Goal: Information Seeking & Learning: Learn about a topic

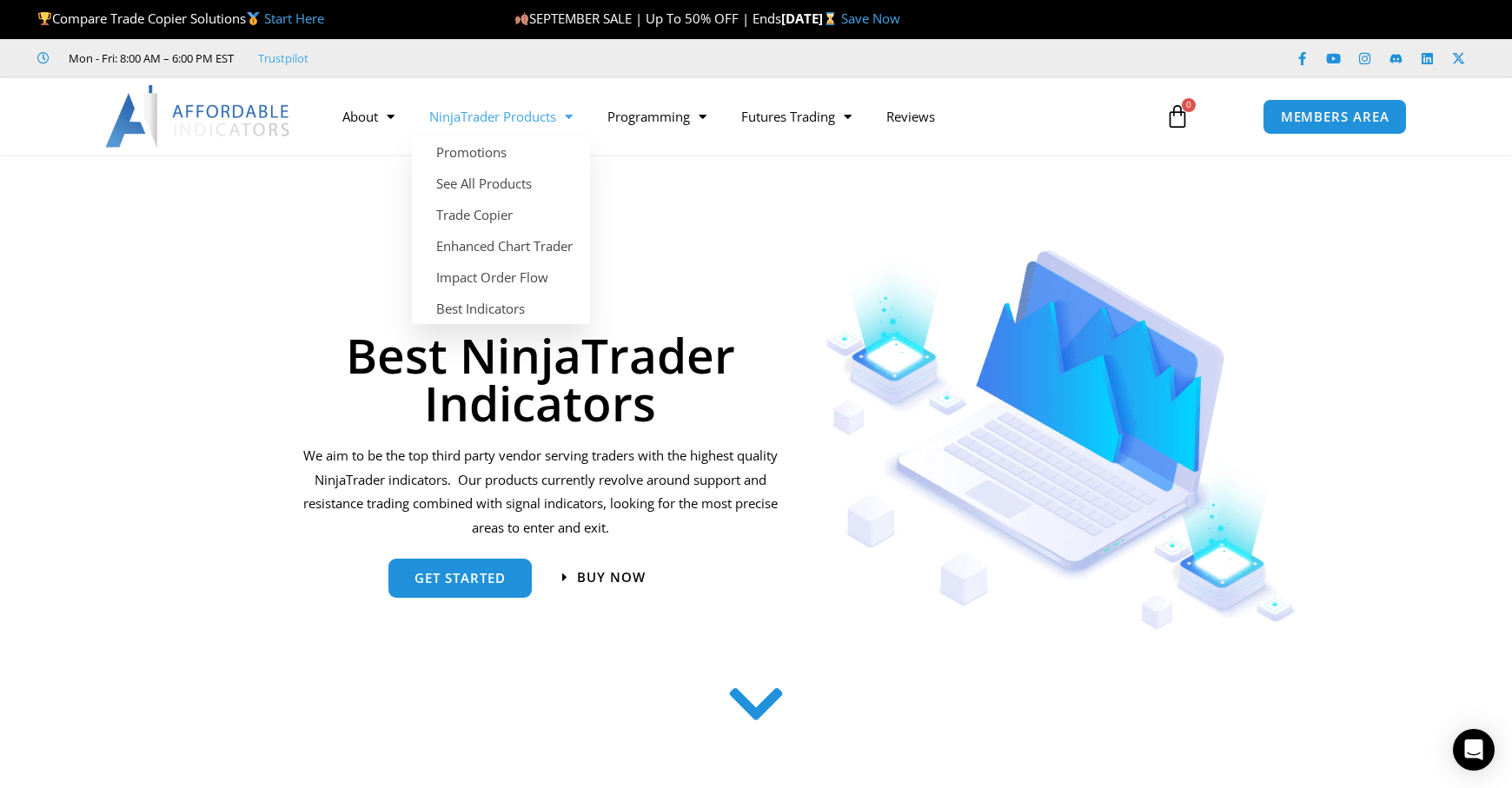
click at [570, 120] on span "Menu" at bounding box center [564, 117] width 16 height 31
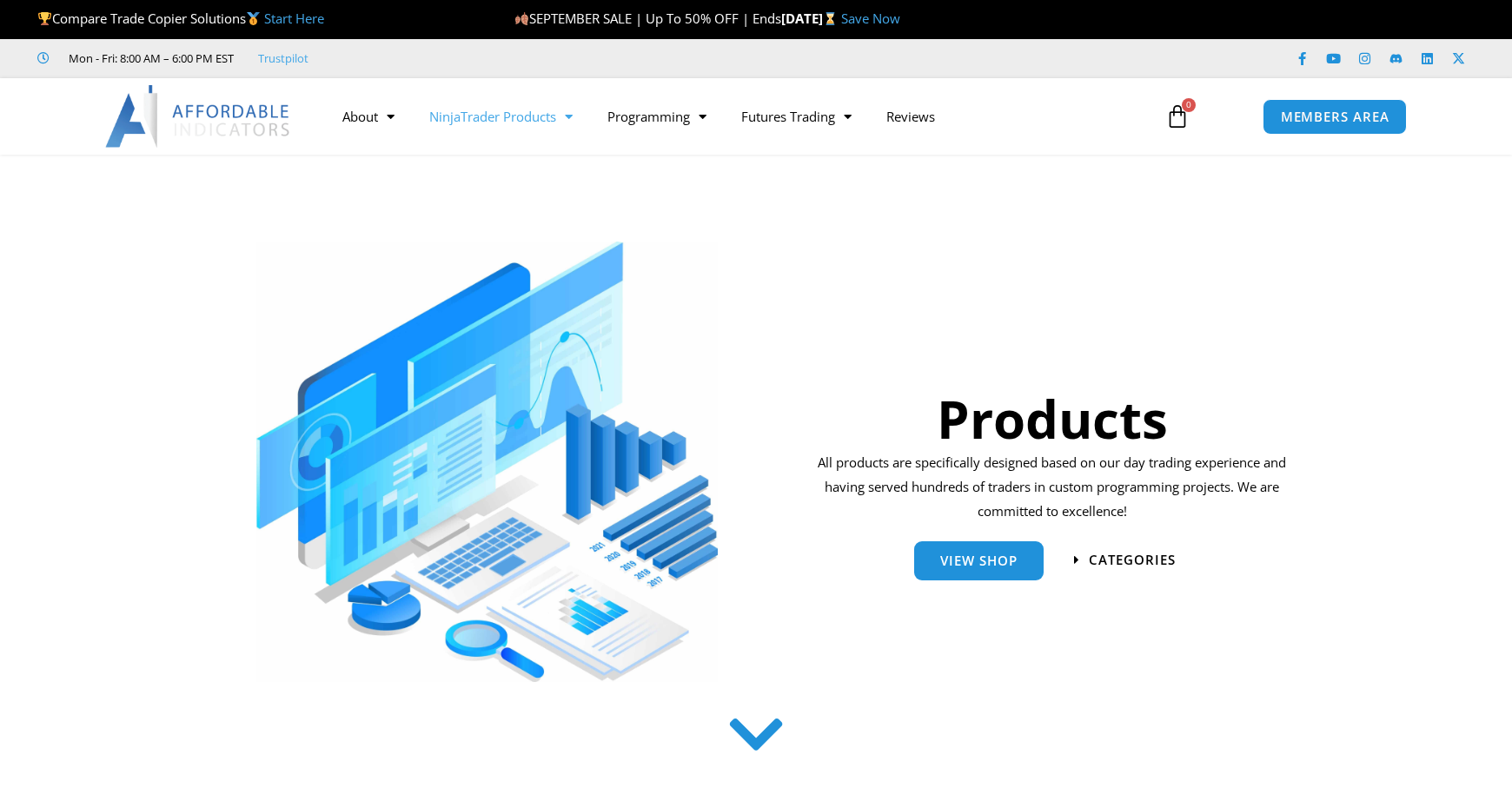
click at [557, 115] on link "NinjaTrader Products" at bounding box center [501, 117] width 178 height 40
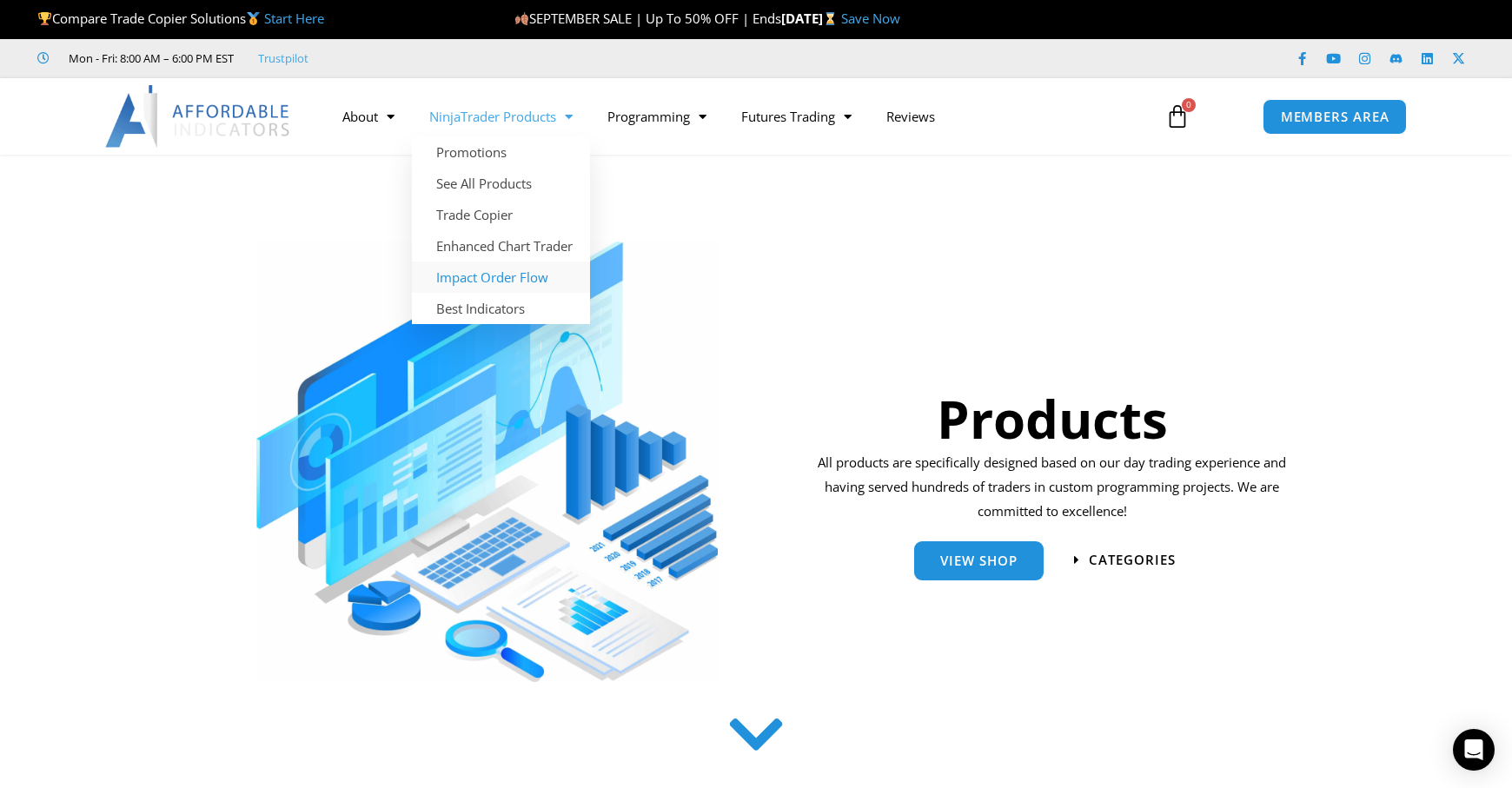
click at [517, 281] on link "Impact Order Flow" at bounding box center [501, 277] width 178 height 32
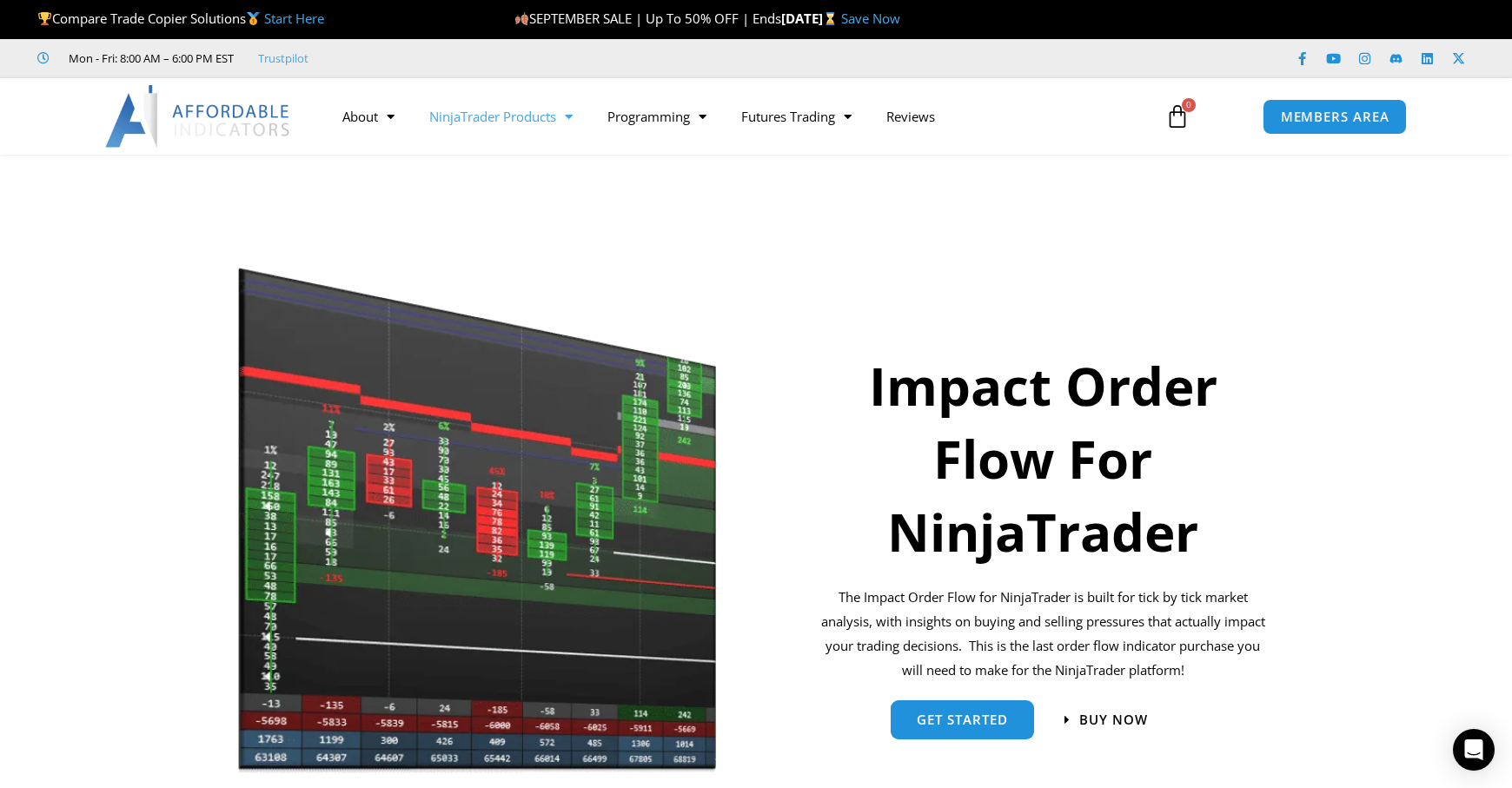
click at [494, 109] on link "NinjaTrader Products" at bounding box center [501, 117] width 178 height 40
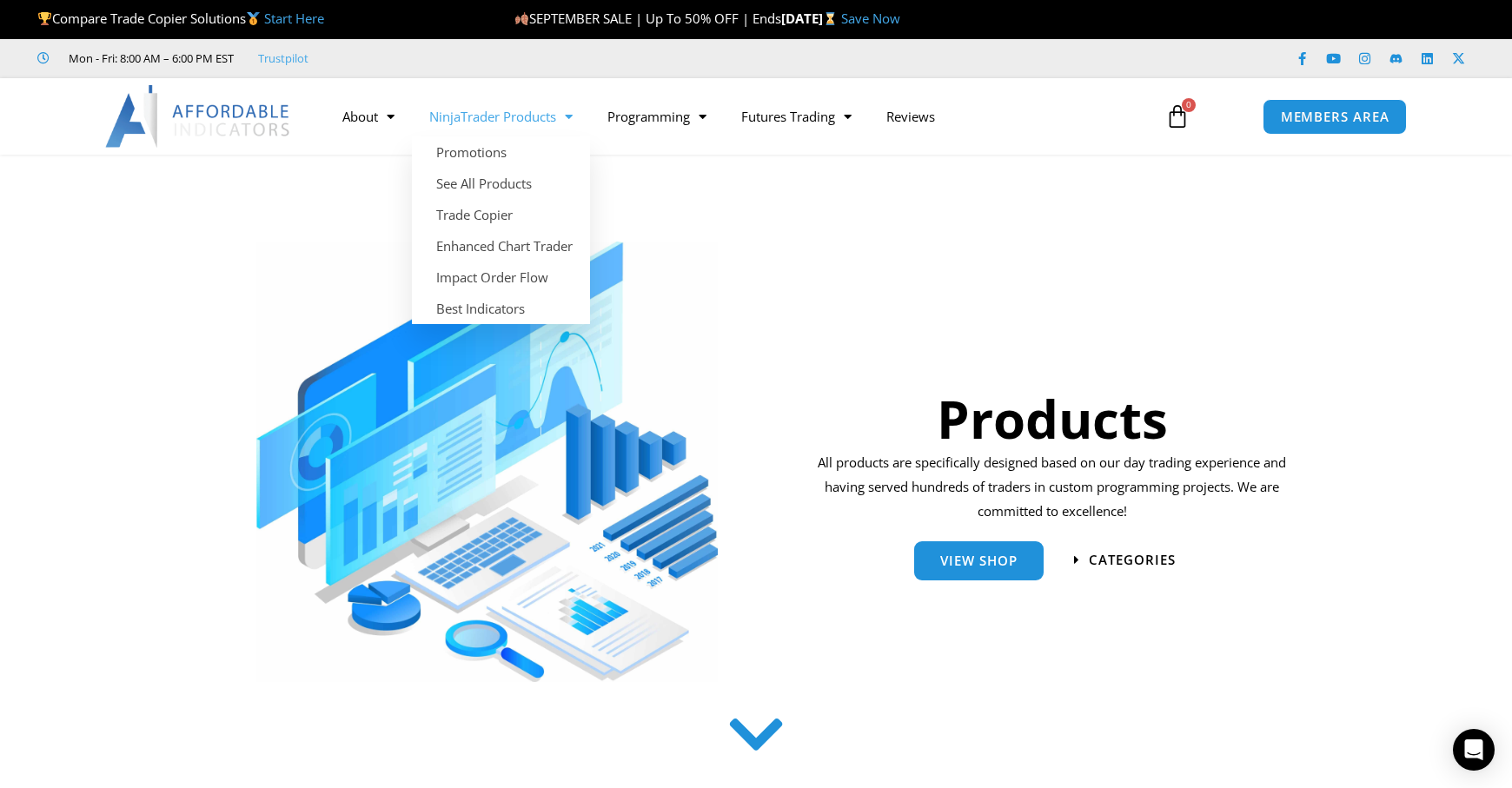
click at [515, 113] on link "NinjaTrader Products" at bounding box center [501, 117] width 178 height 40
click at [497, 313] on link "Best Indicators" at bounding box center [501, 308] width 178 height 32
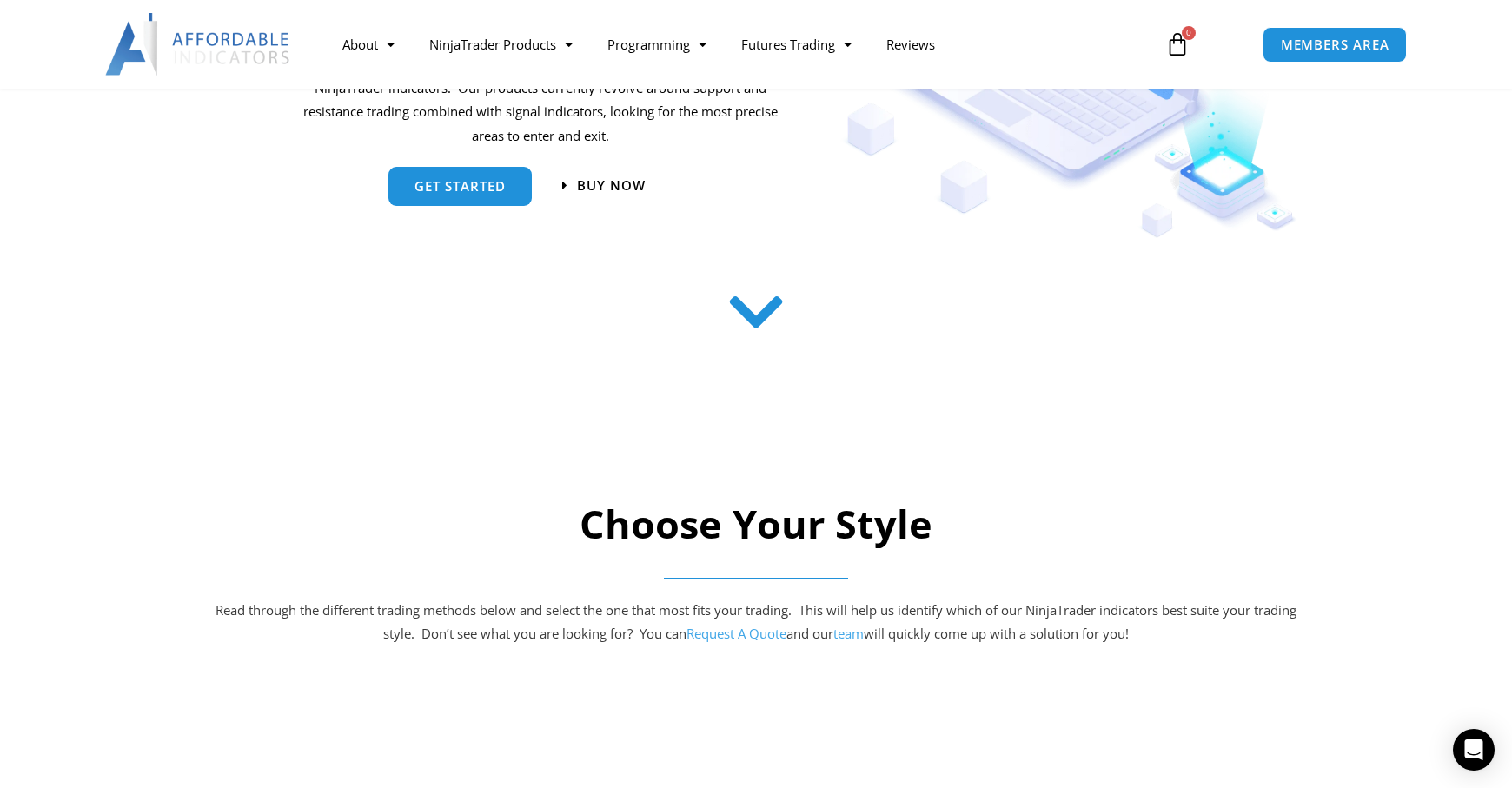
scroll to position [434, 0]
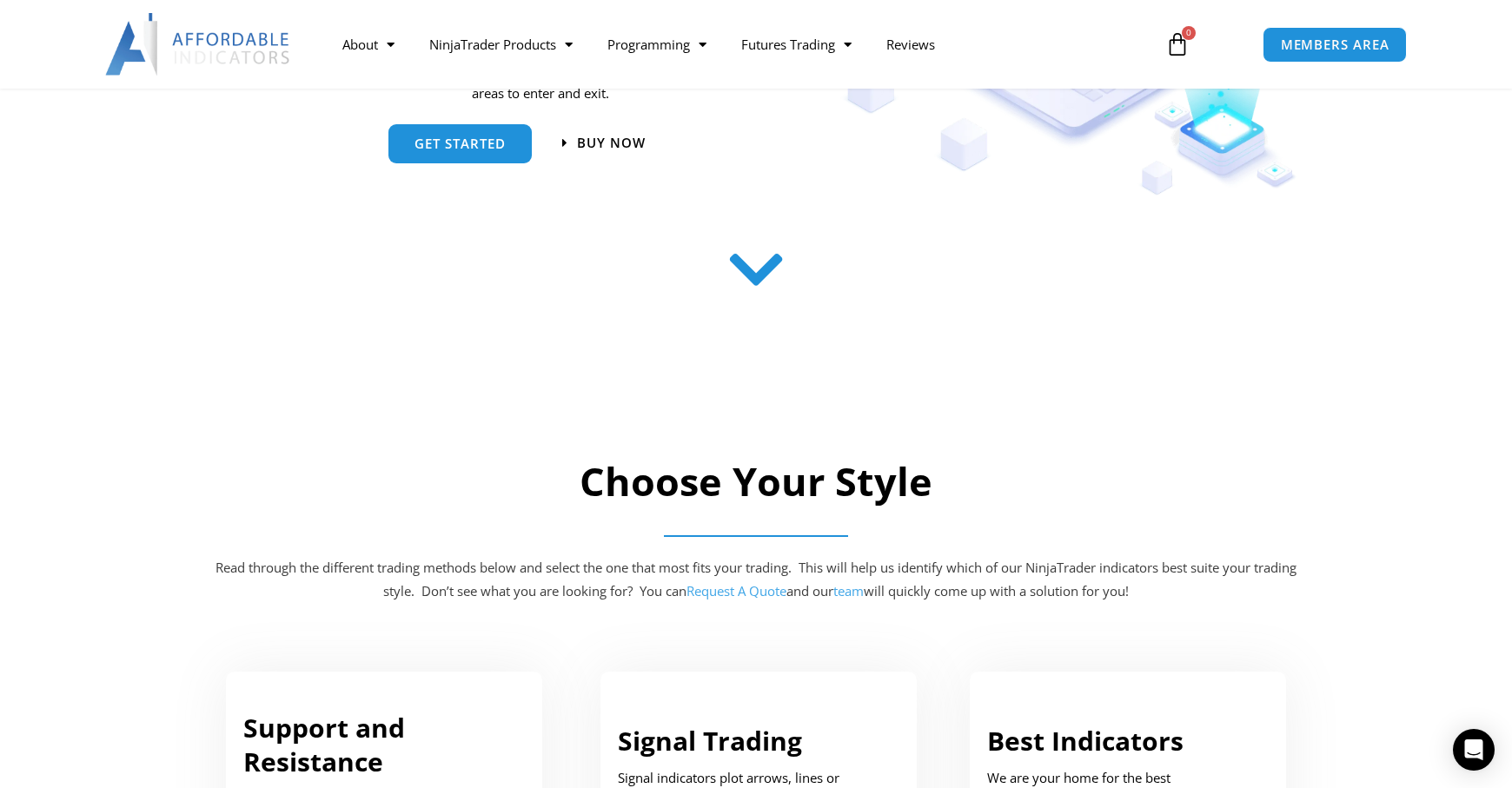
click at [760, 273] on icon at bounding box center [756, 269] width 61 height 61
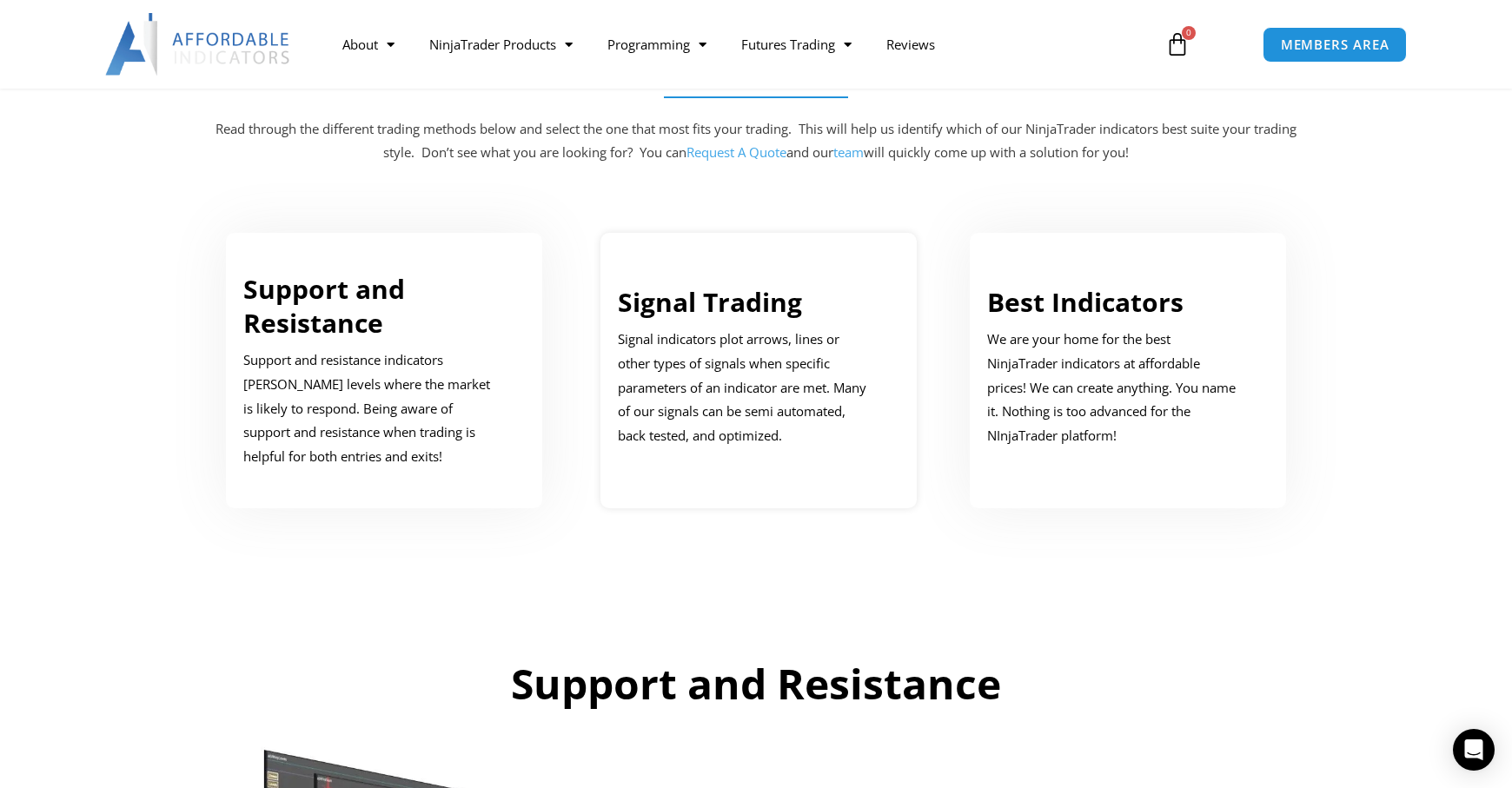
scroll to position [877, 0]
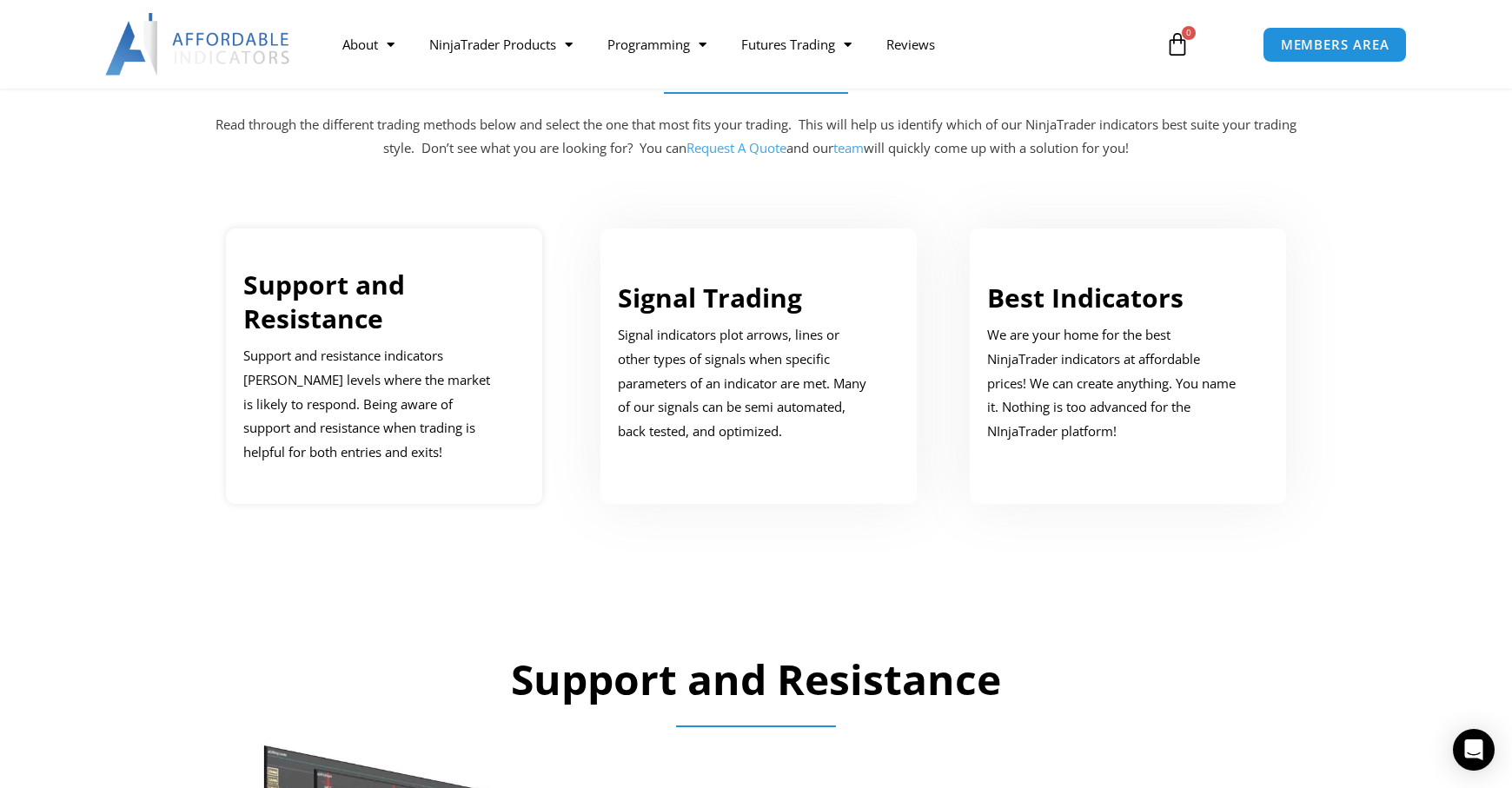
click at [350, 375] on p "Support and resistance indicators mark price levels where the market is likely …" at bounding box center [371, 405] width 255 height 121
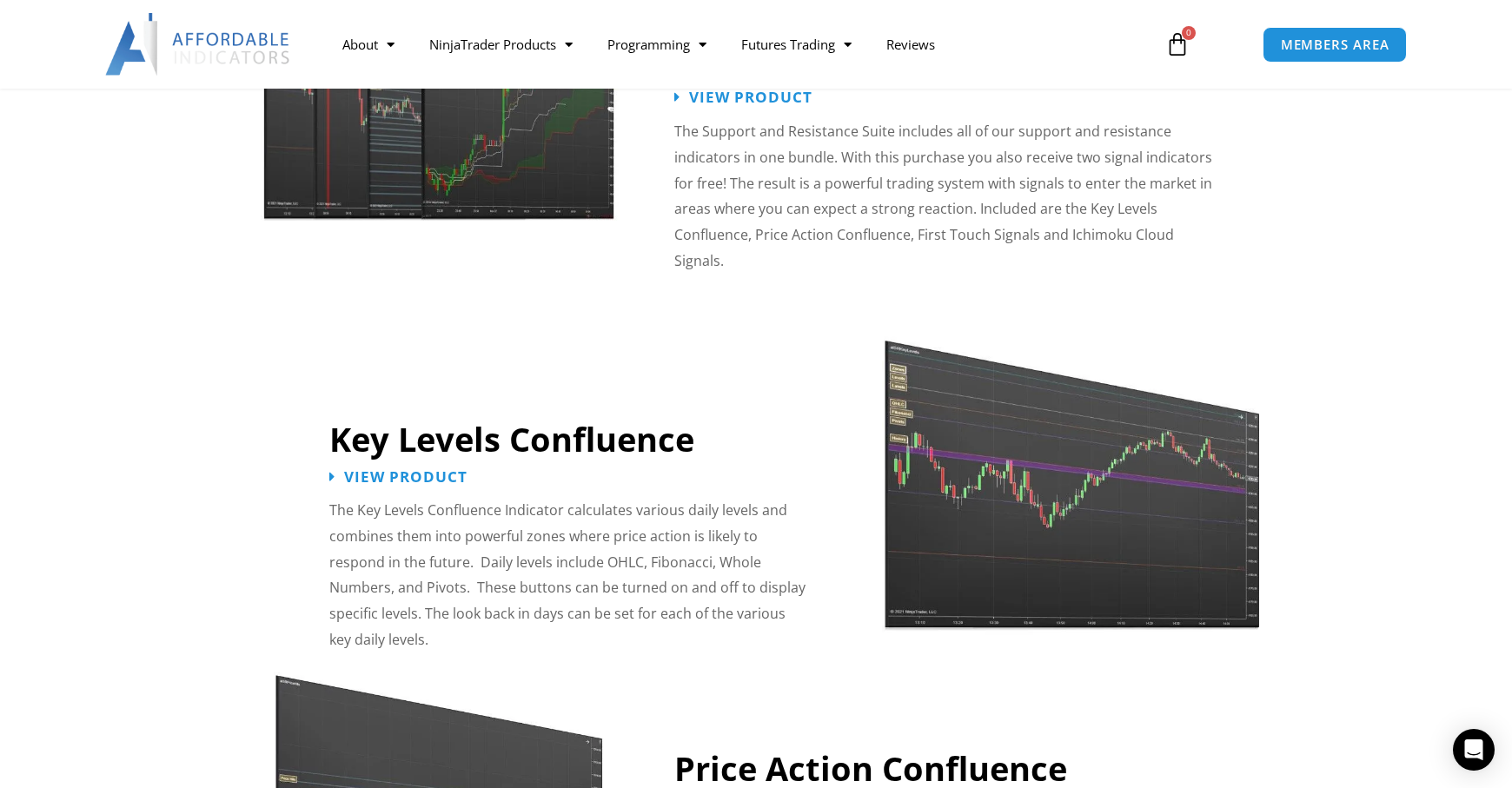
scroll to position [1484, 0]
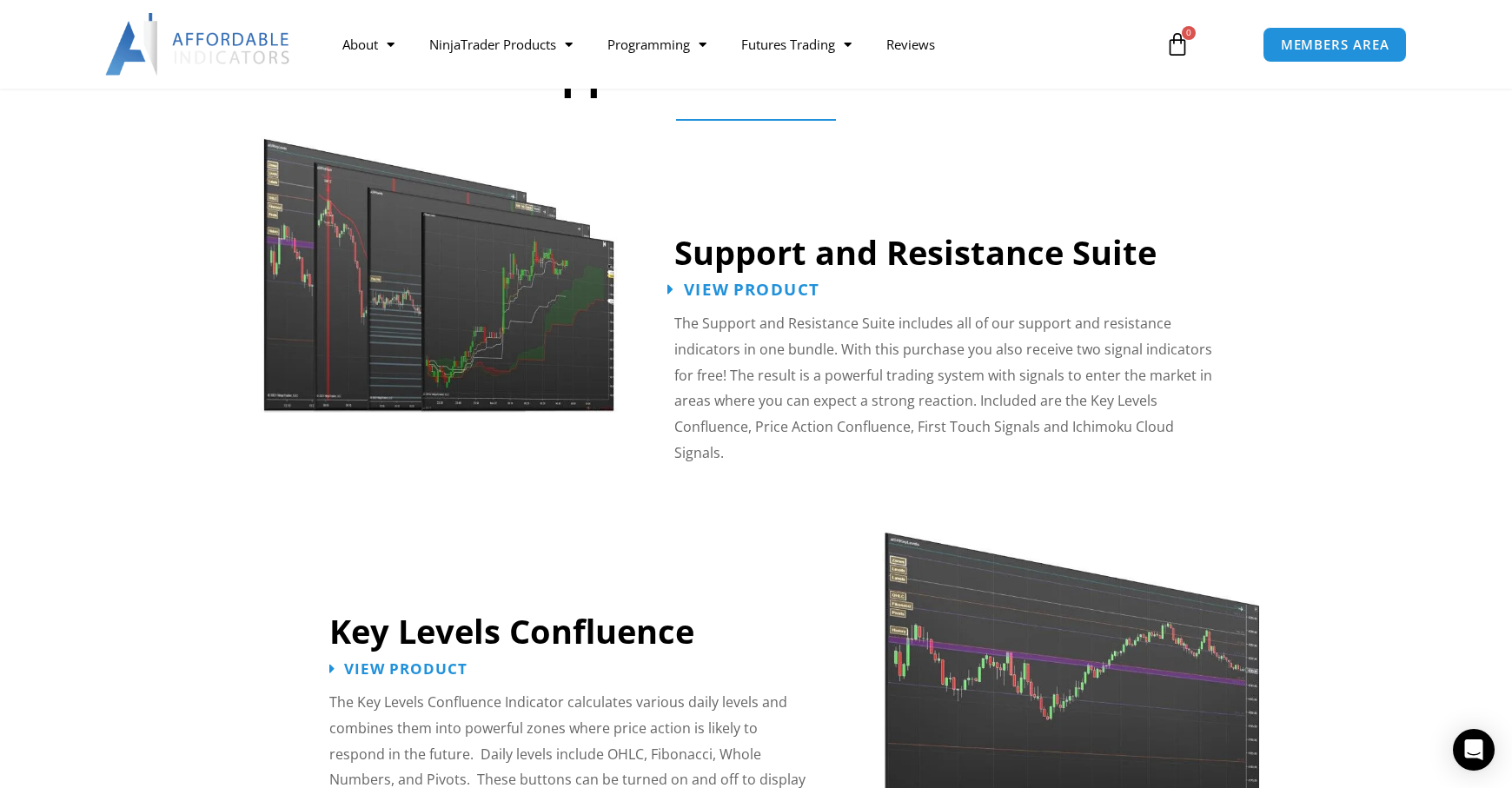
click at [719, 287] on span "View Product" at bounding box center [751, 290] width 135 height 16
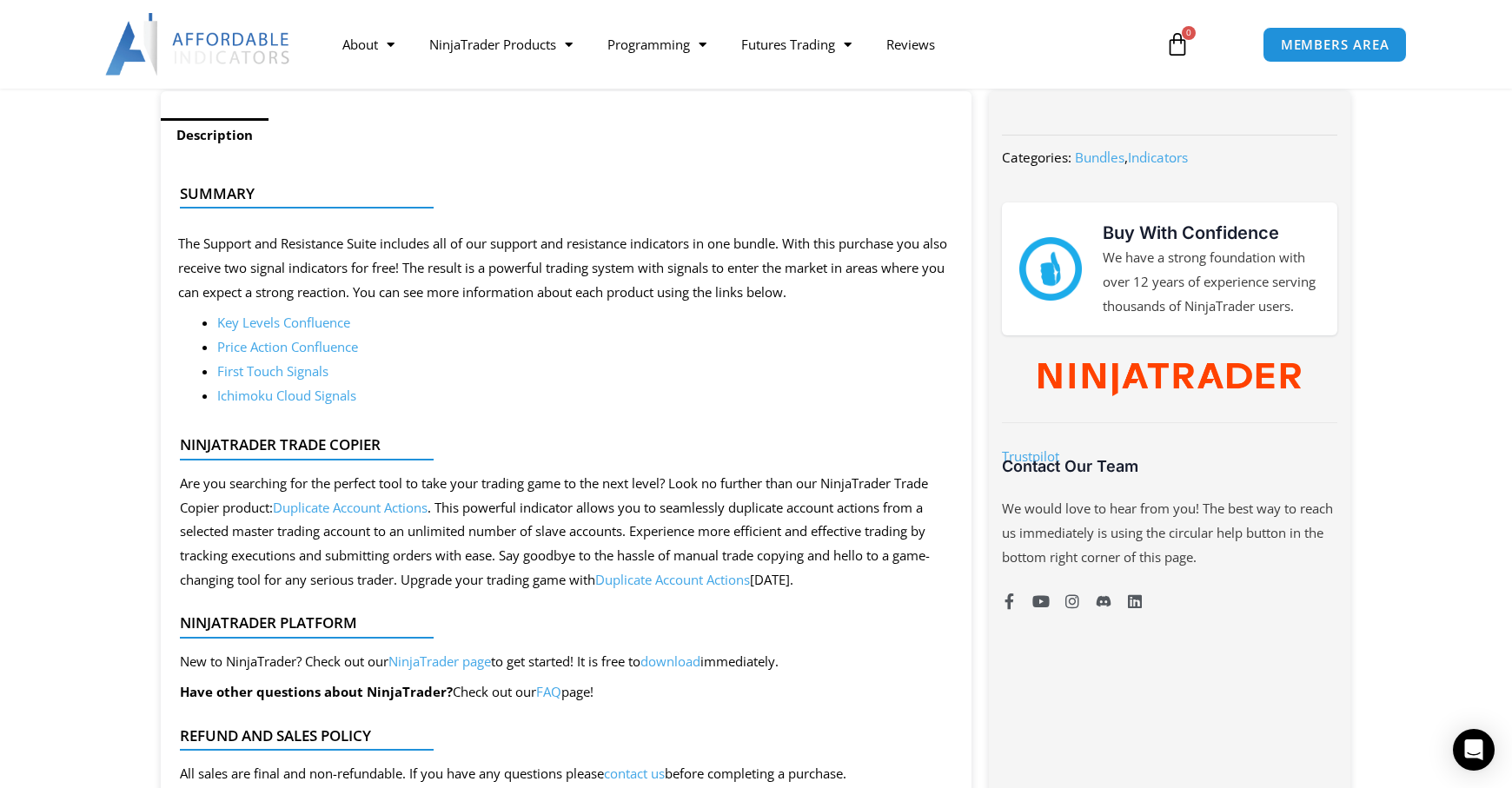
scroll to position [724, 0]
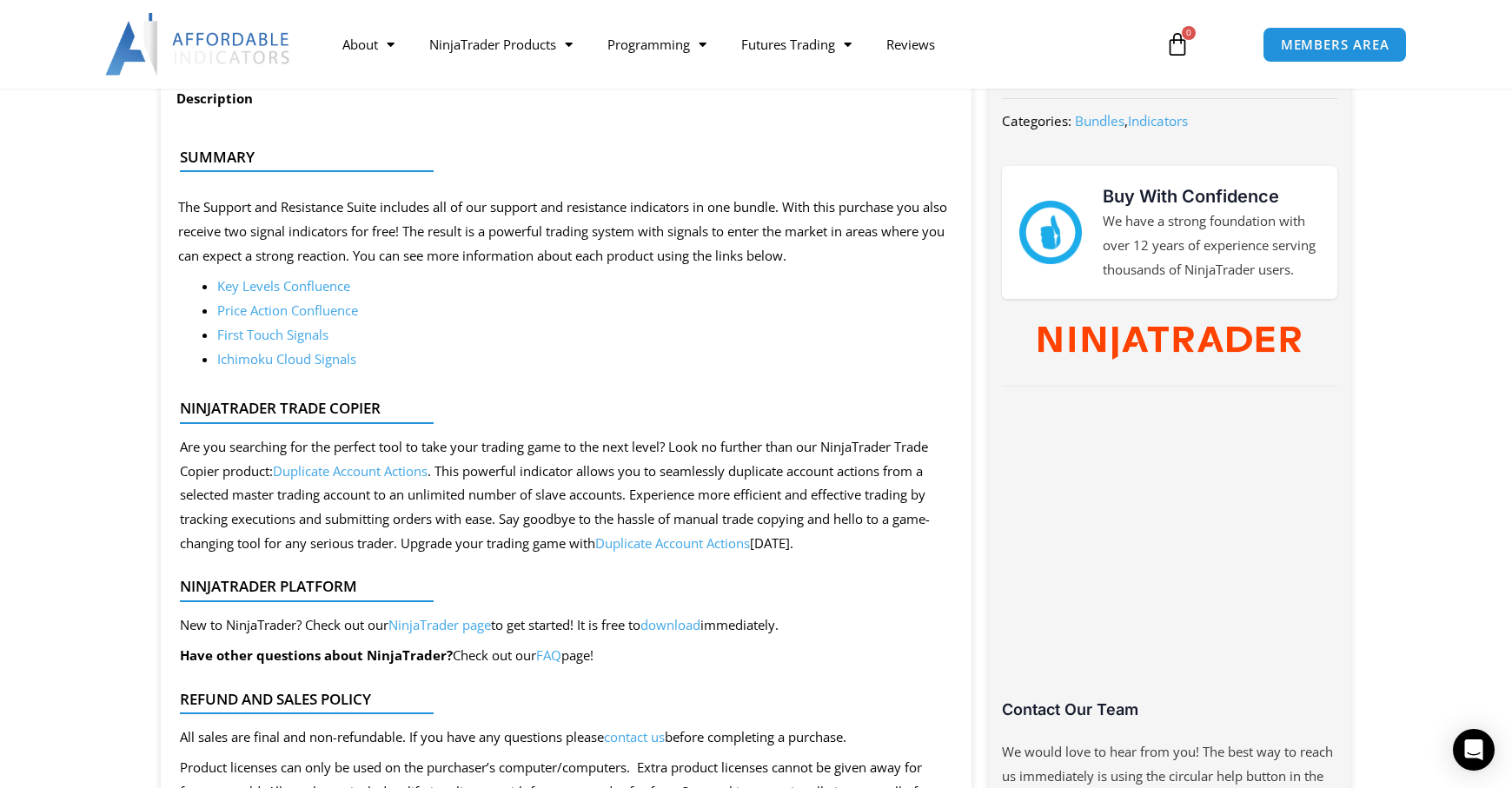
click at [336, 289] on link "Key Levels Confluence" at bounding box center [284, 286] width 133 height 17
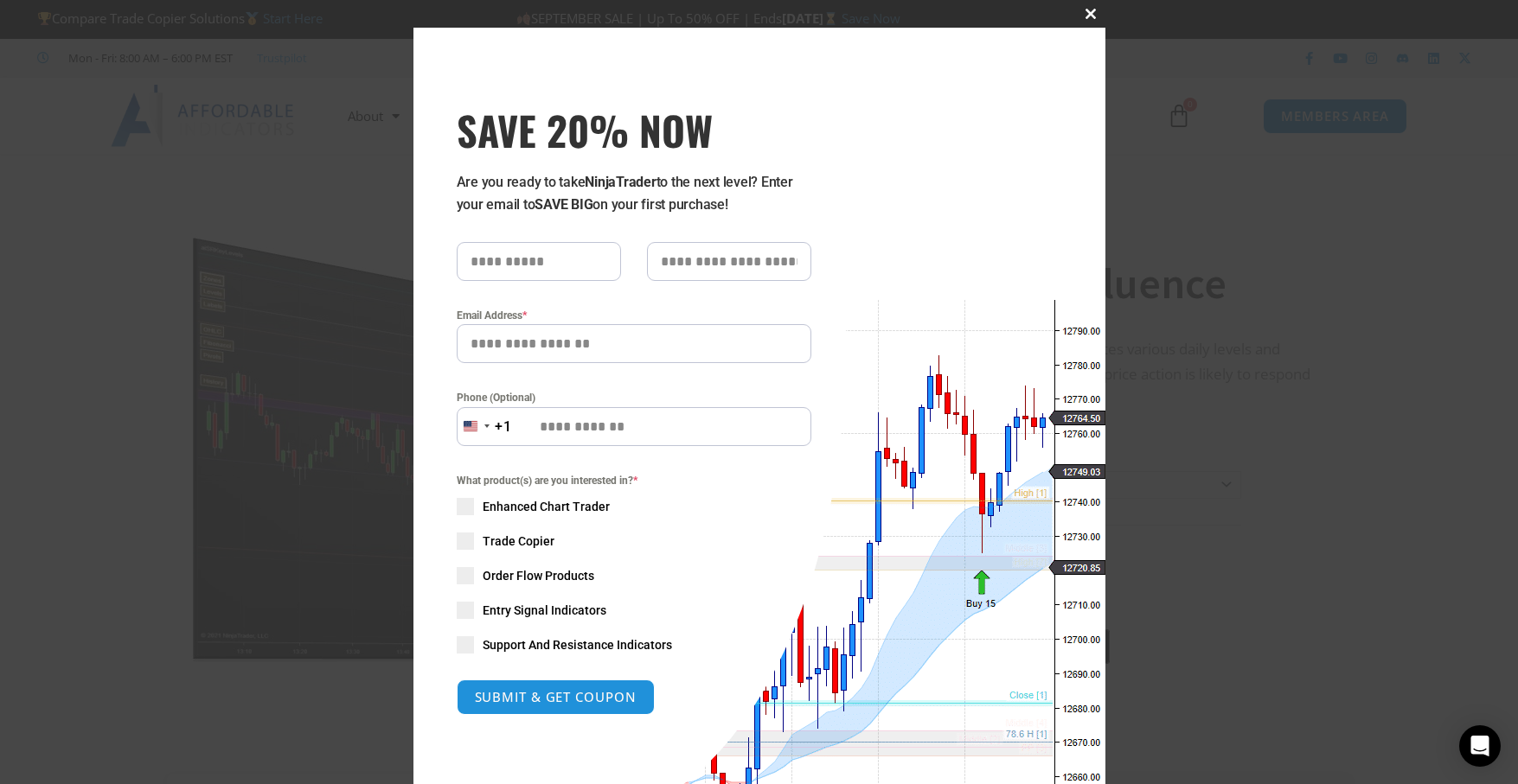
click at [1083, 10] on span "SAVE 20% NOW popup" at bounding box center [1091, 13] width 28 height 10
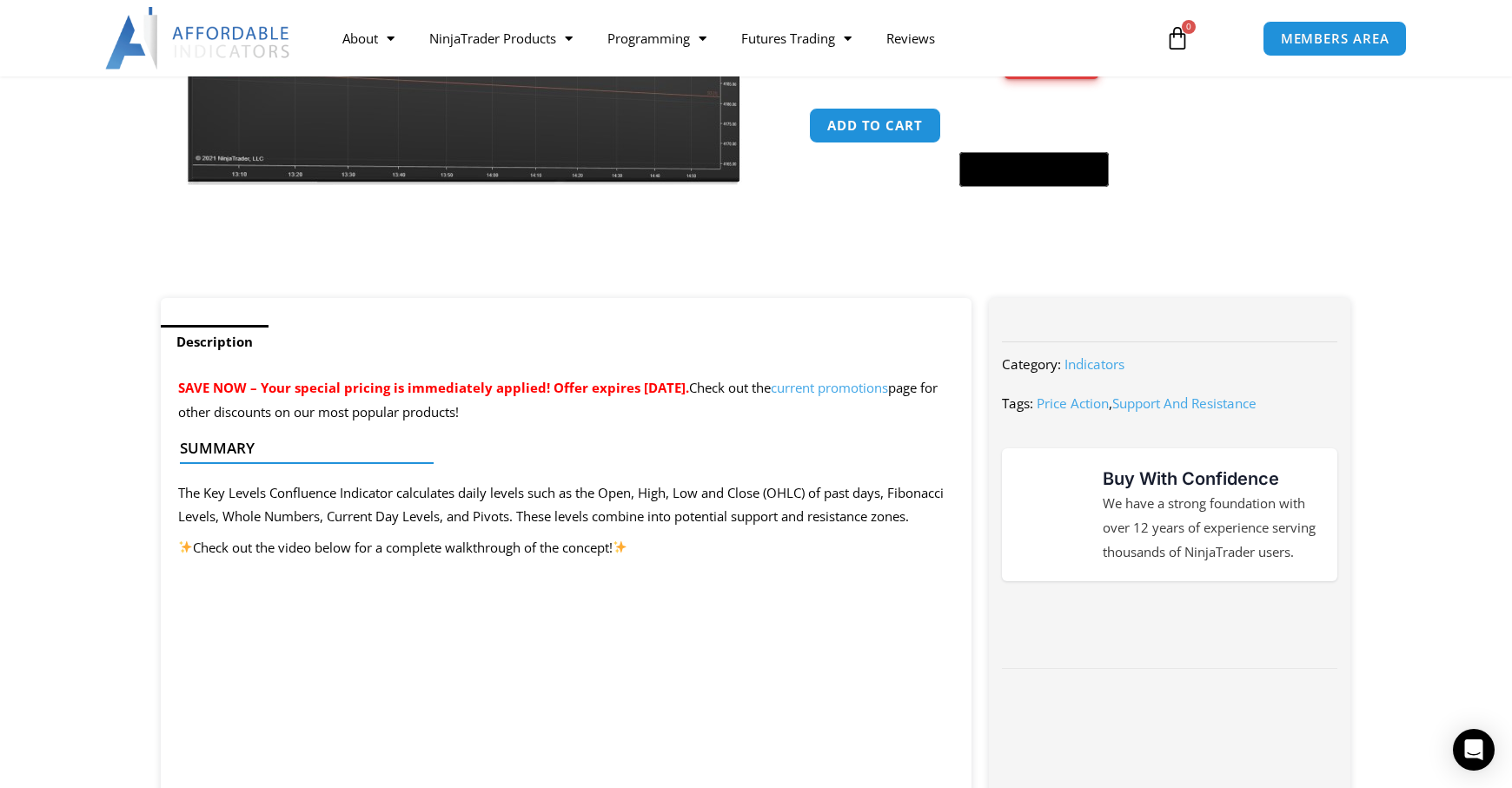
scroll to position [145, 0]
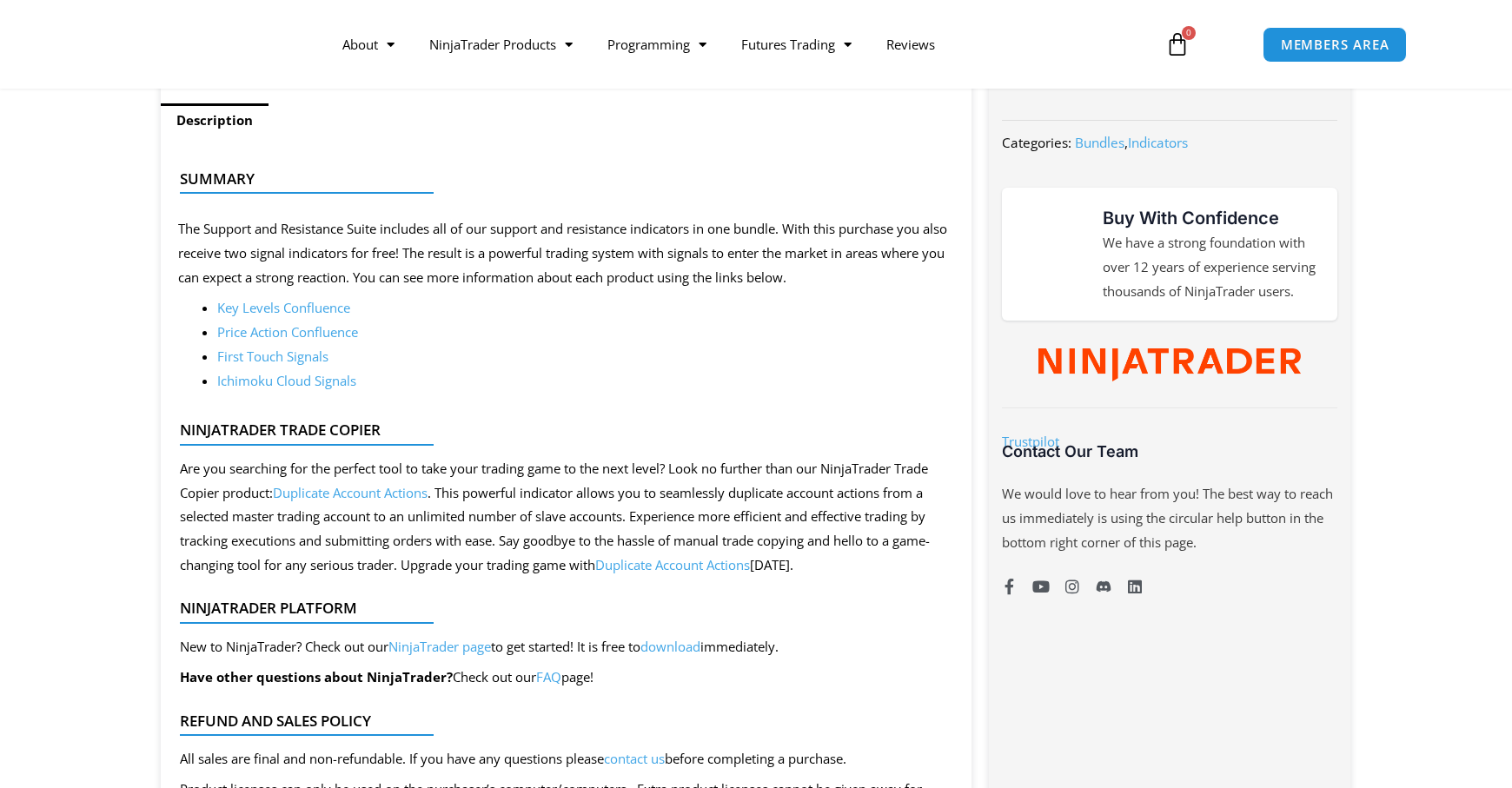
scroll to position [724, 0]
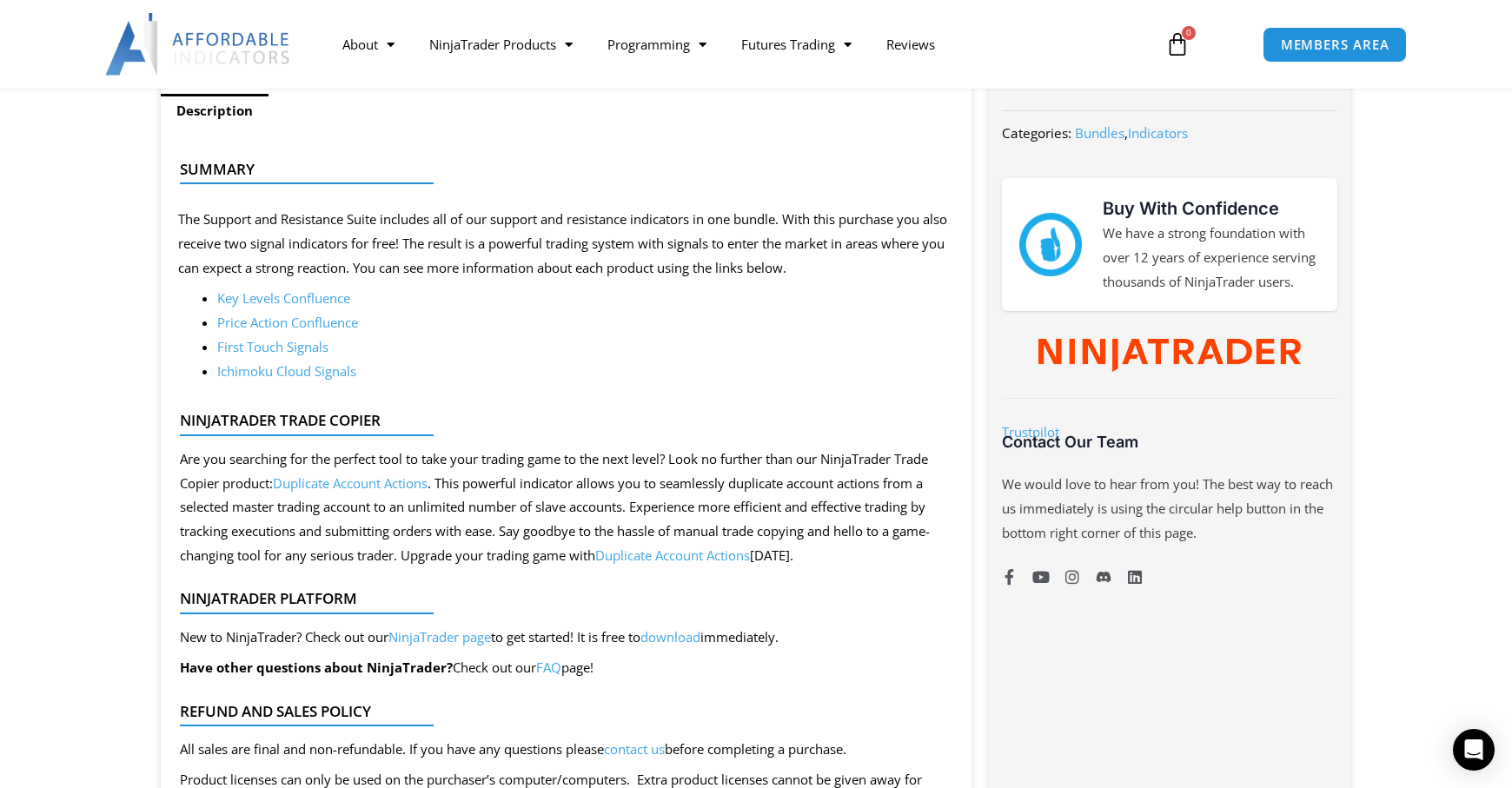
click at [314, 348] on link "First Touch Signals" at bounding box center [273, 347] width 111 height 17
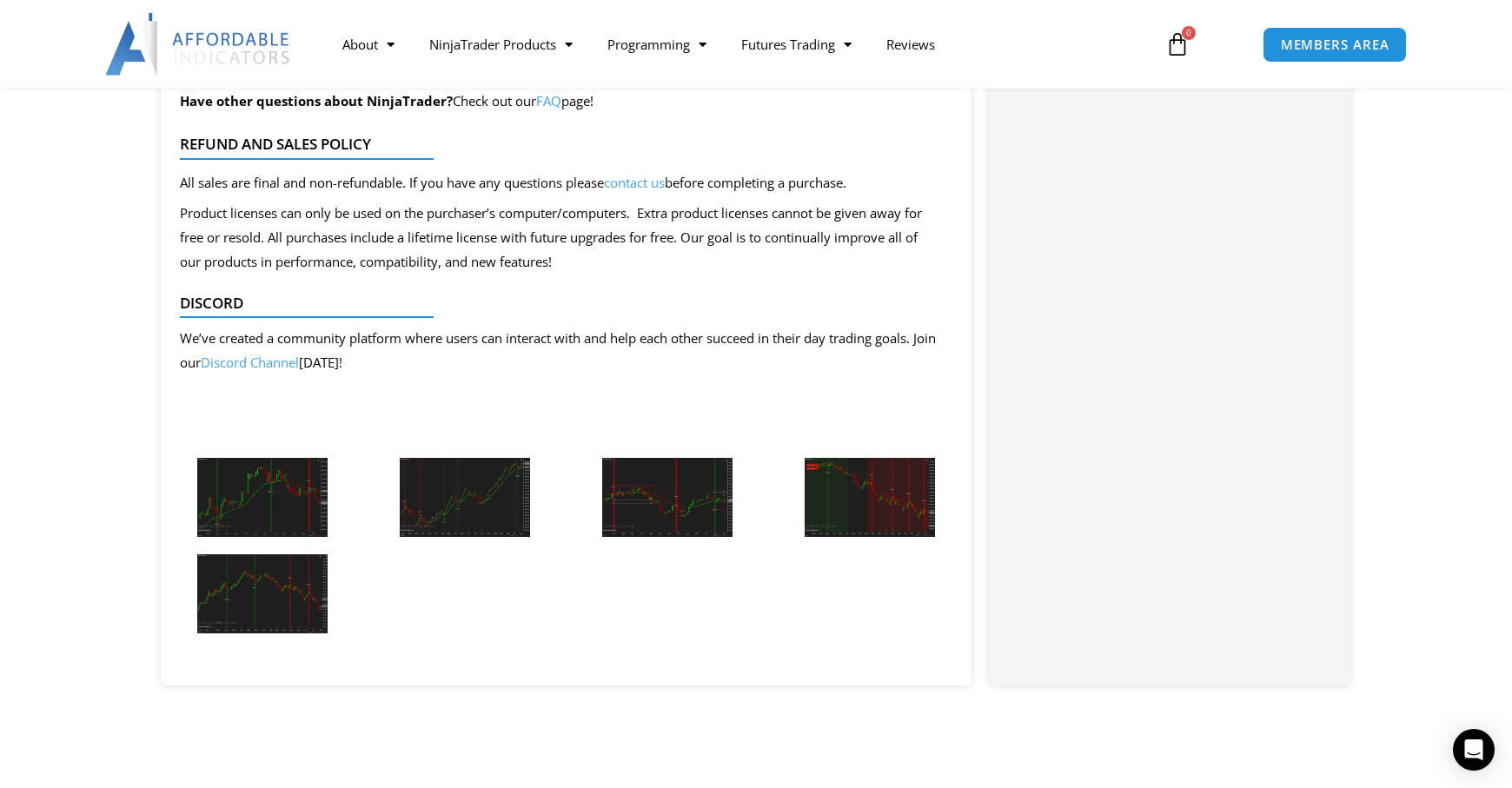
scroll to position [1738, 0]
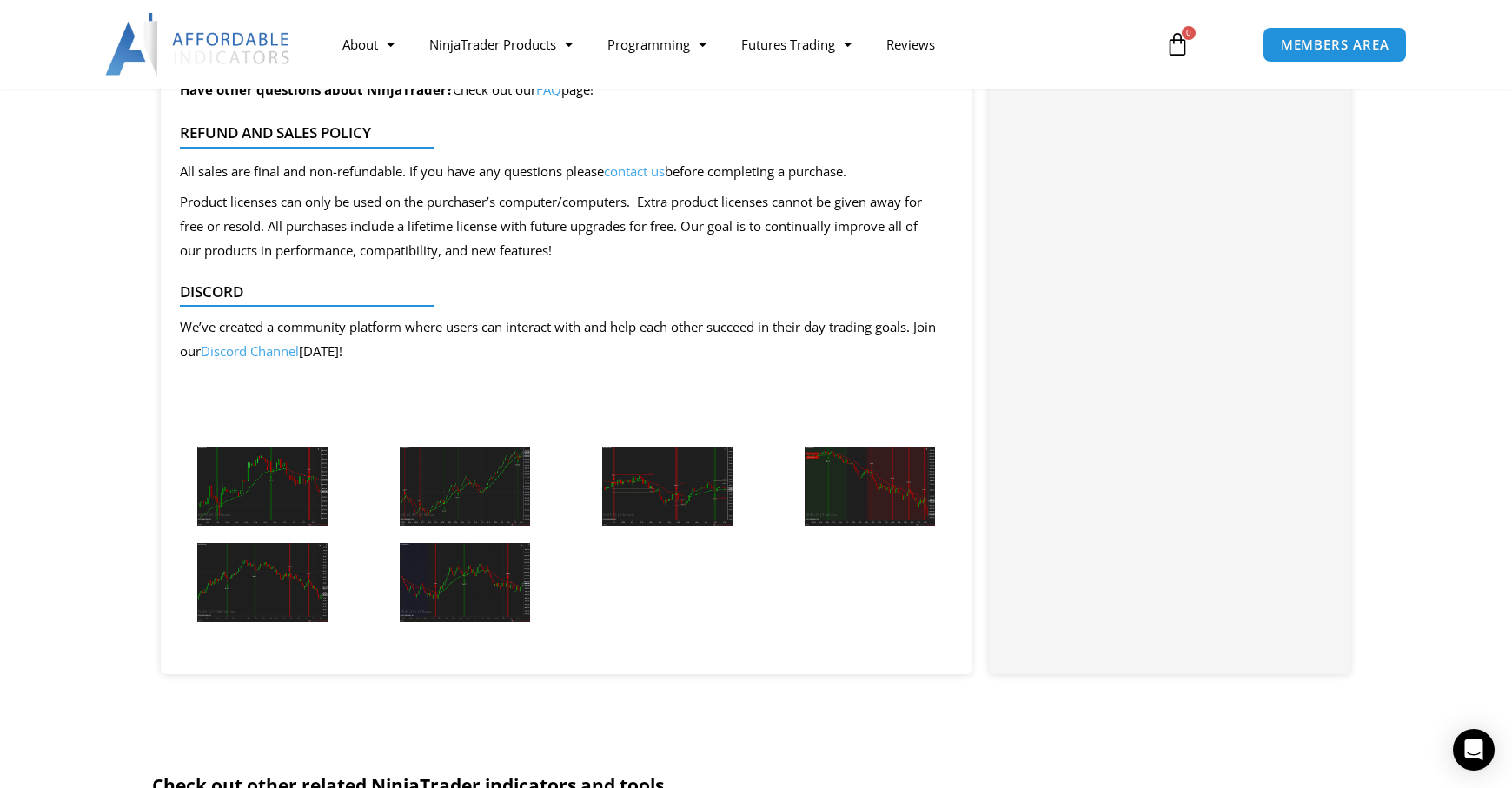
click at [304, 486] on img at bounding box center [263, 486] width 130 height 79
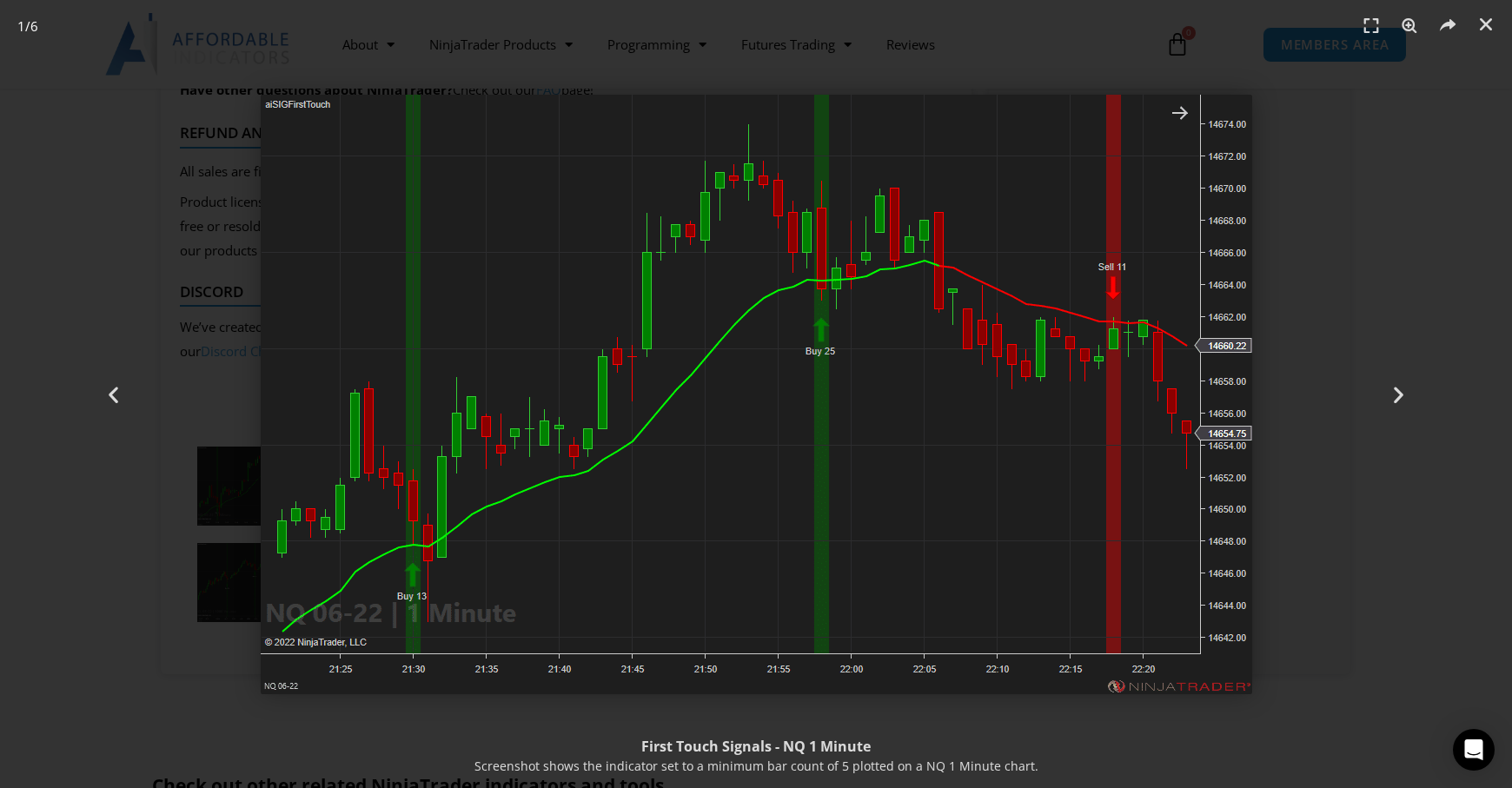
click at [1059, 475] on img "1 / 6" at bounding box center [756, 394] width 991 height 599
click at [1398, 390] on icon "Next slide" at bounding box center [1398, 394] width 22 height 22
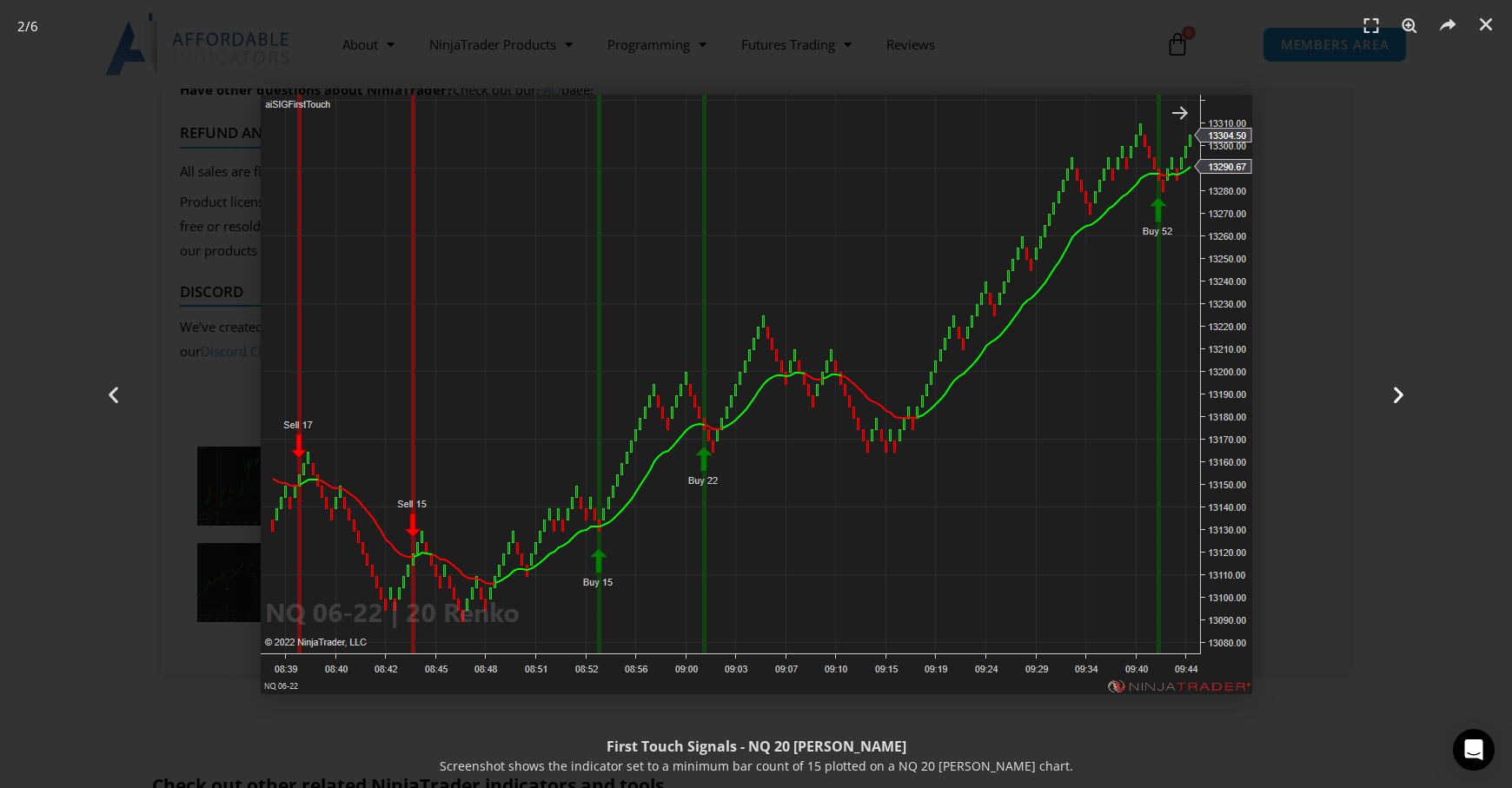
click at [1398, 390] on icon "Next slide" at bounding box center [1398, 394] width 22 height 22
